Goal: Transaction & Acquisition: Purchase product/service

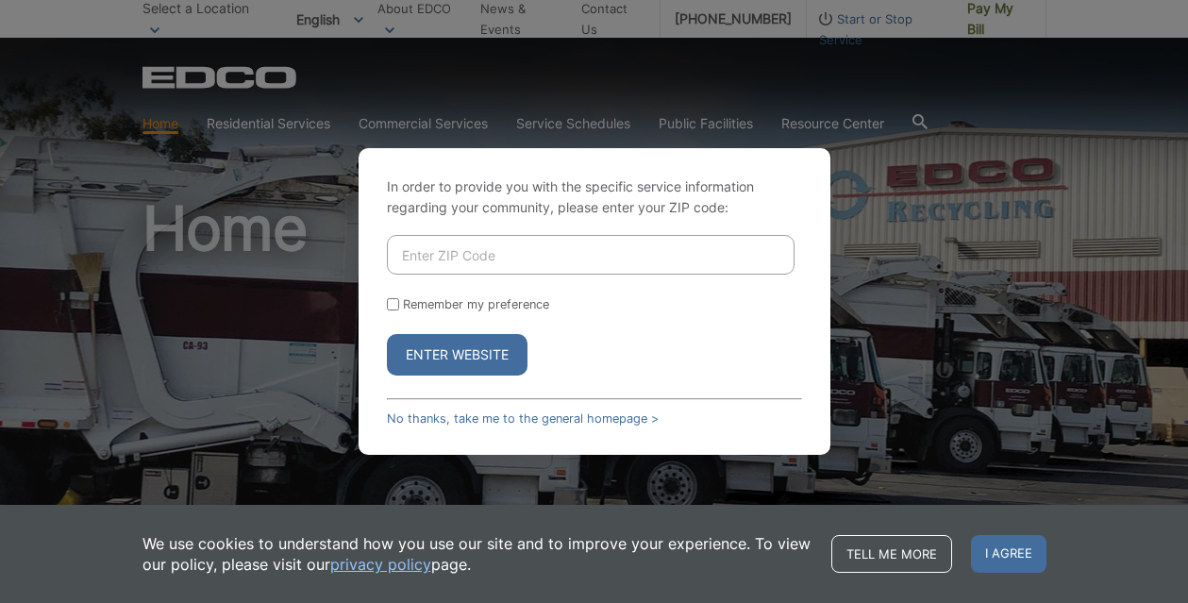
click at [423, 285] on form "Remember my preference Enter Website" at bounding box center [594, 305] width 415 height 141
click at [461, 416] on link "No thanks, take me to the general homepage >" at bounding box center [523, 419] width 272 height 14
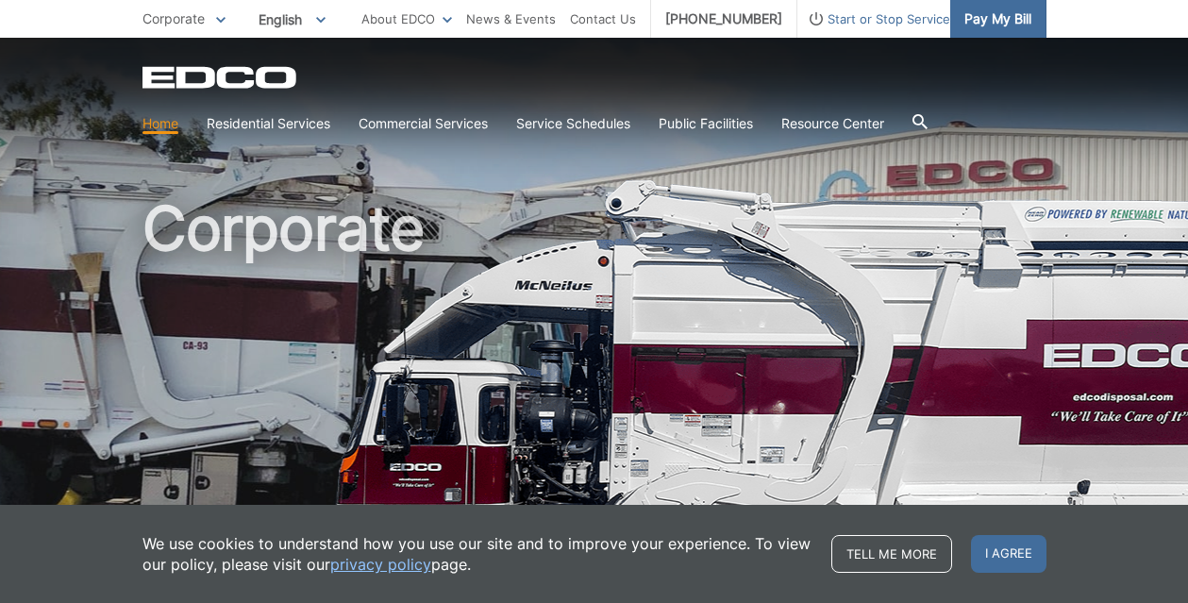
click at [969, 20] on span "Pay My Bill" at bounding box center [998, 18] width 67 height 21
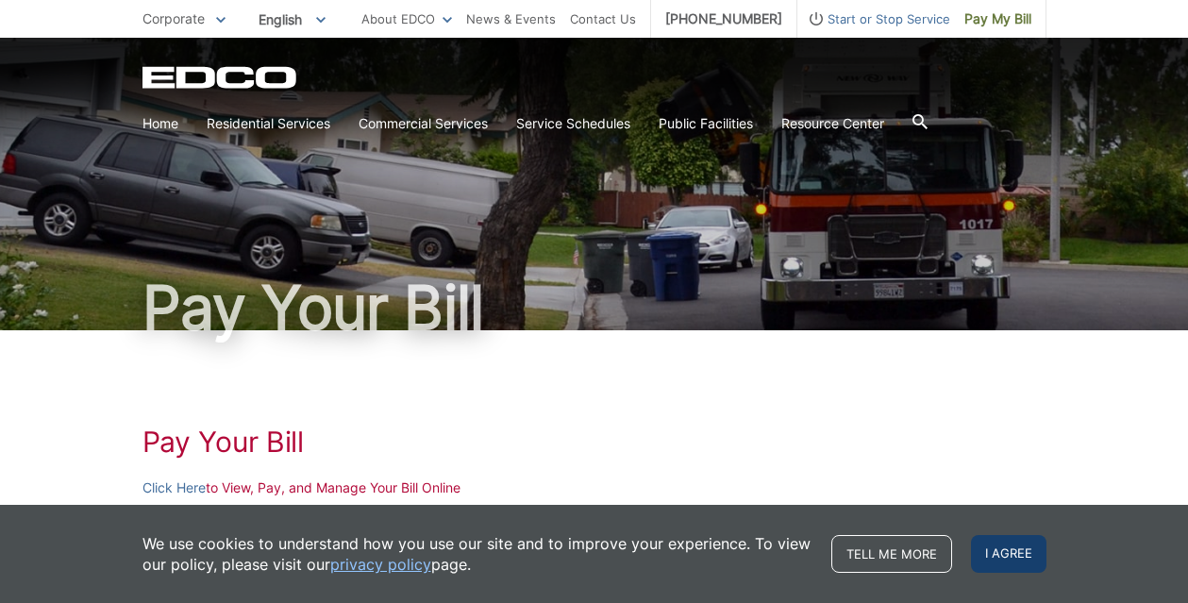
click at [1008, 558] on span "I agree" at bounding box center [1009, 554] width 76 height 38
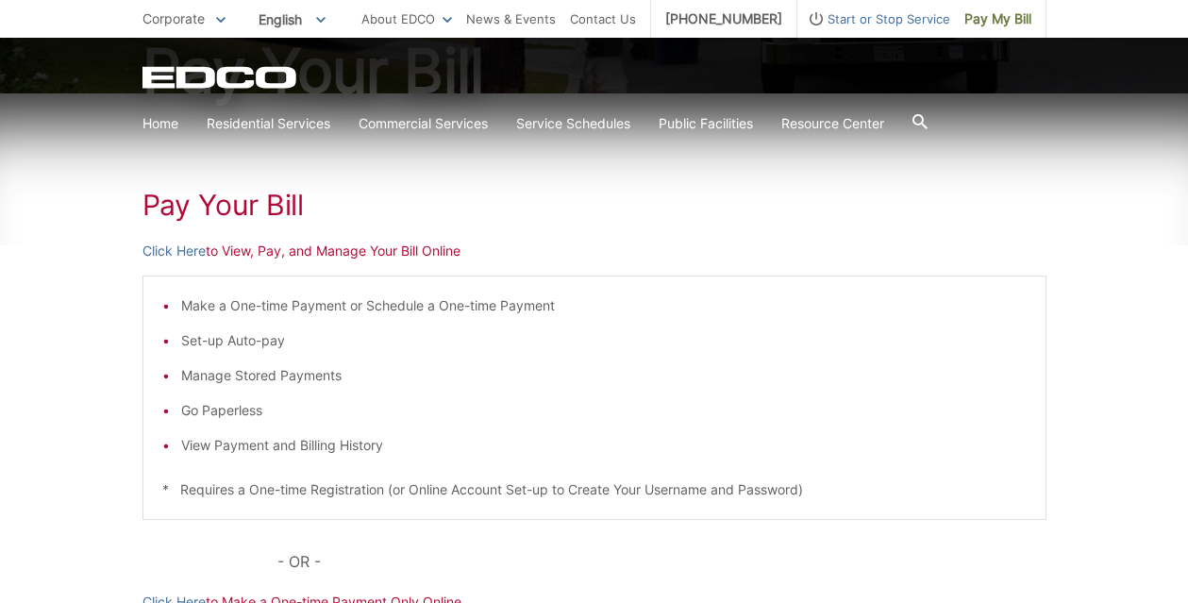
scroll to position [239, 0]
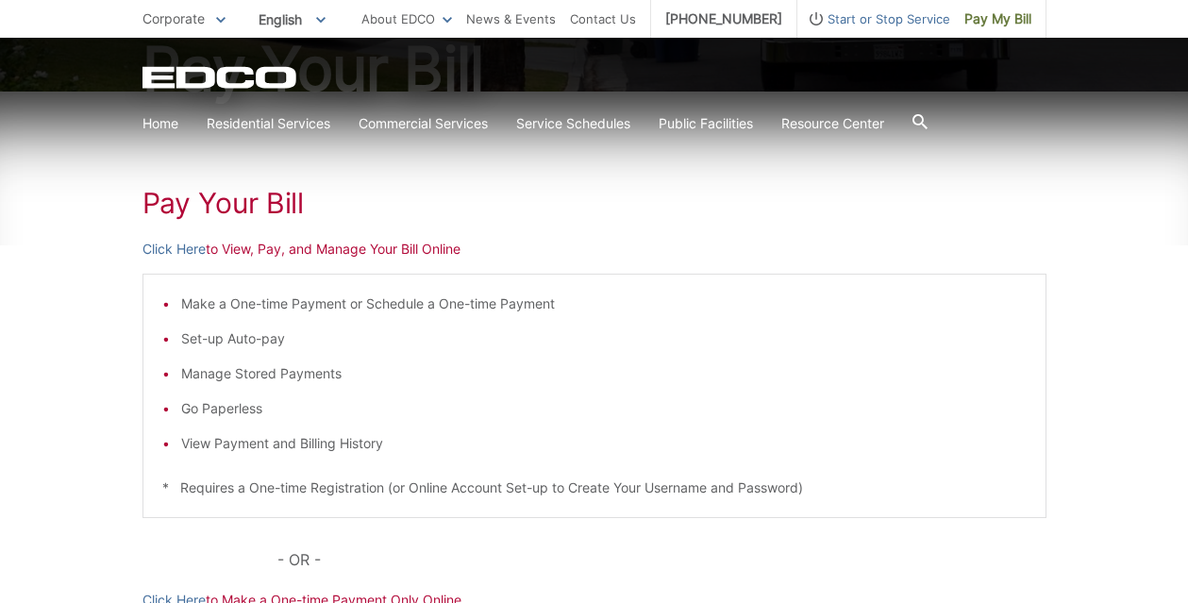
click at [250, 204] on h1 "Pay Your Bill" at bounding box center [595, 203] width 904 height 34
click at [175, 252] on link "Click Here" at bounding box center [174, 249] width 63 height 21
